Goal: Information Seeking & Learning: Learn about a topic

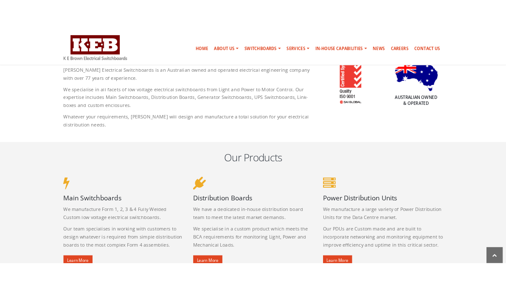
scroll to position [382, 0]
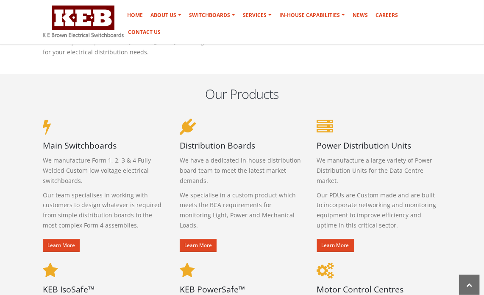
scroll to position [418, 0]
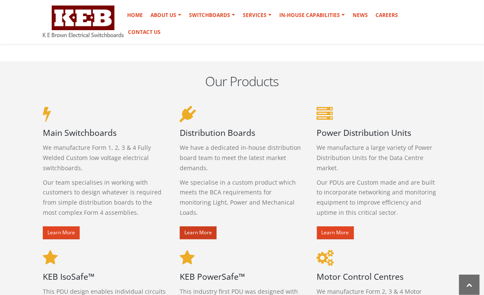
click at [200, 226] on link "Learn More" at bounding box center [198, 232] width 37 height 13
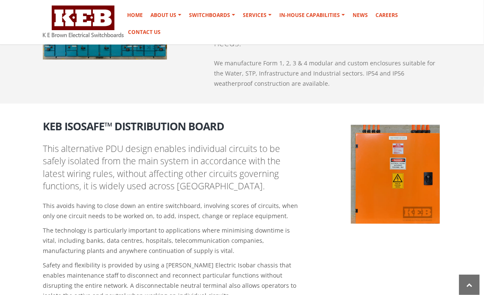
scroll to position [1099, 0]
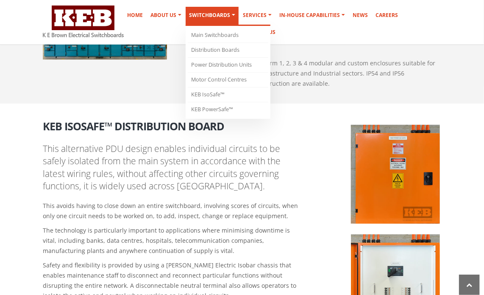
click at [222, 20] on link "Switchboards" at bounding box center [212, 16] width 53 height 19
